Goal: Information Seeking & Learning: Learn about a topic

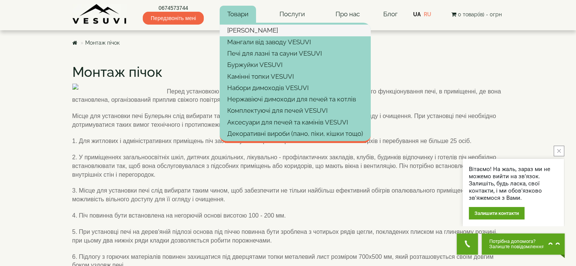
click at [246, 31] on link "[PERSON_NAME]" at bounding box center [295, 30] width 151 height 11
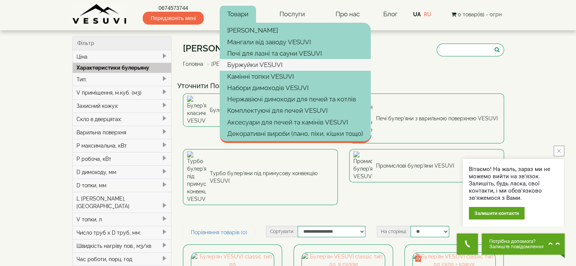
click at [235, 64] on link "Буржуйки VESUVI" at bounding box center [295, 64] width 151 height 11
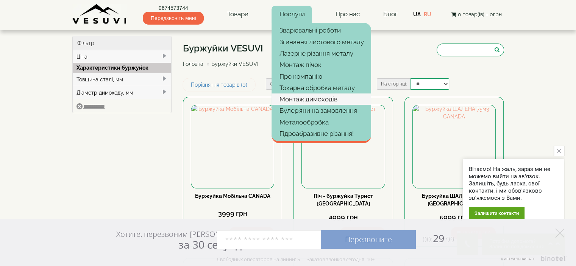
click at [297, 98] on link "Монтаж димоходів" at bounding box center [322, 99] width 100 height 11
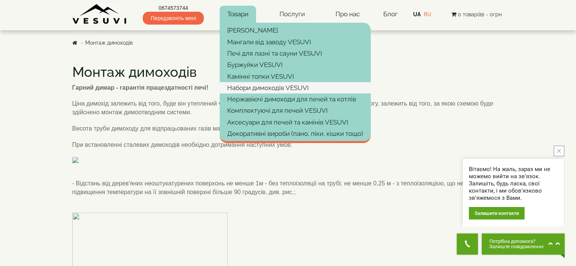
click at [241, 91] on link "Набори димоходів VESUVI" at bounding box center [295, 87] width 151 height 11
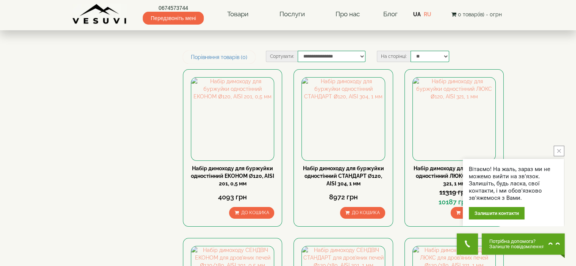
scroll to position [105, 0]
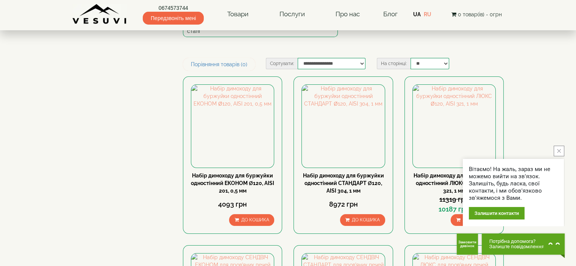
drag, startPoint x: 573, startPoint y: 41, endPoint x: 572, endPoint y: 31, distance: 10.3
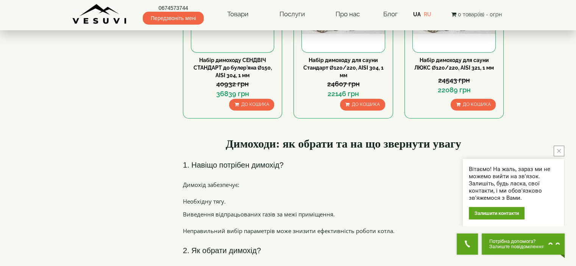
scroll to position [0, 0]
